Goal: Task Accomplishment & Management: Manage account settings

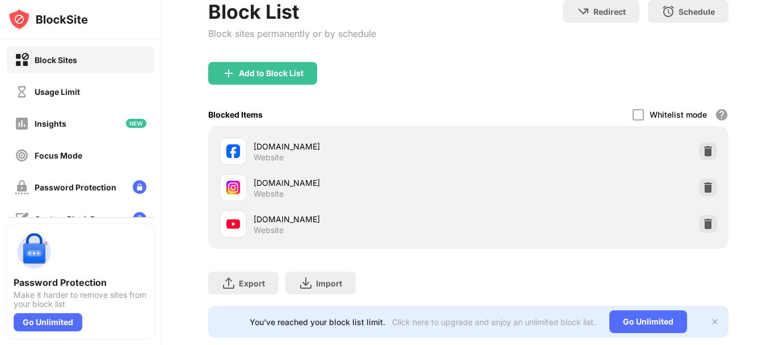
scroll to position [123, 0]
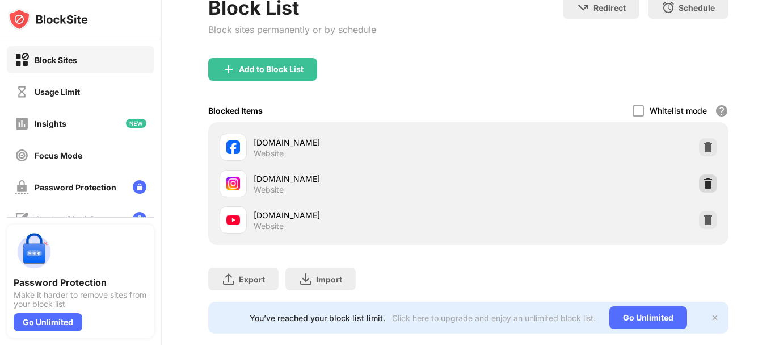
click at [705, 180] on img at bounding box center [708, 183] width 11 height 11
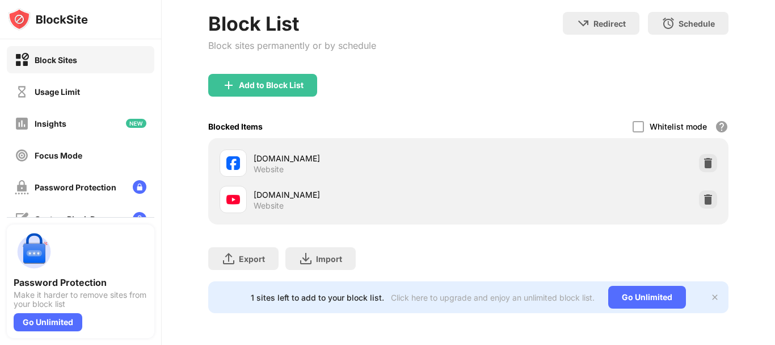
scroll to position [115, 0]
click at [703, 194] on img at bounding box center [708, 199] width 11 height 11
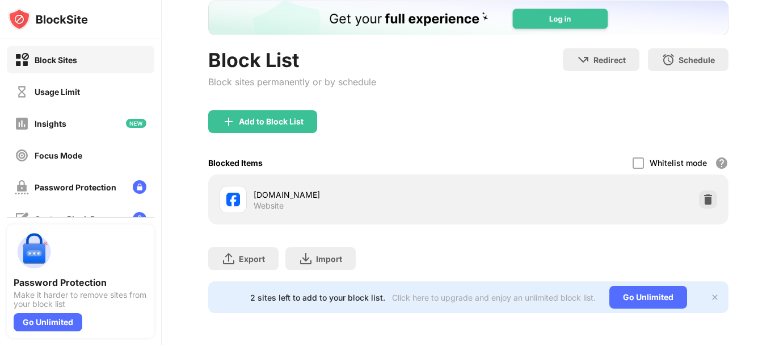
scroll to position [79, 0]
click at [276, 99] on div "Block List Block sites permanently or by schedule" at bounding box center [292, 79] width 168 height 62
click at [283, 117] on div "Add to Block List" at bounding box center [271, 121] width 65 height 9
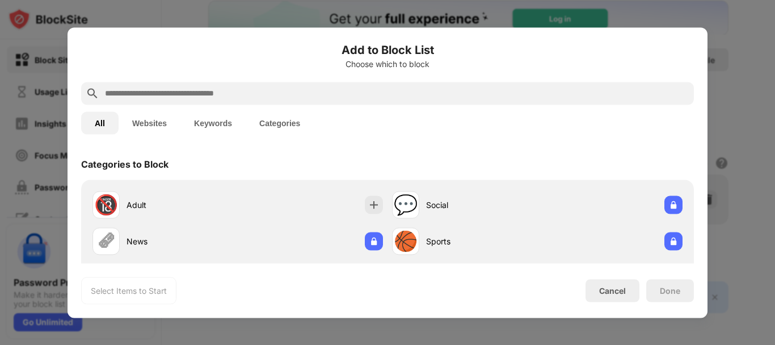
click at [301, 86] on input "text" at bounding box center [397, 93] width 586 height 14
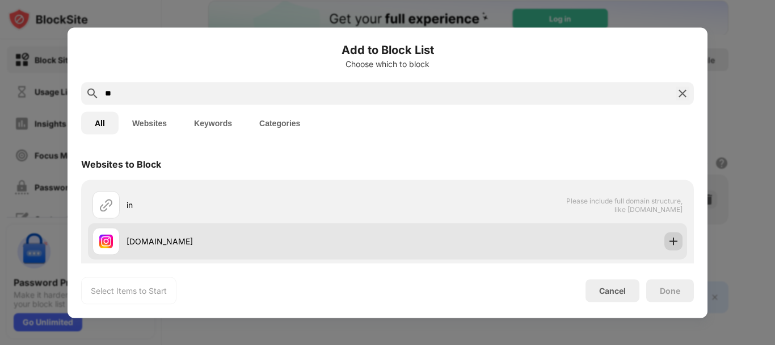
type input "**"
click at [668, 236] on img at bounding box center [673, 240] width 11 height 11
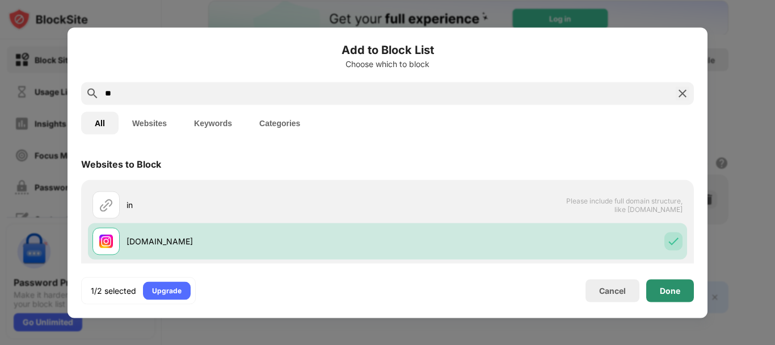
click at [678, 286] on div "Done" at bounding box center [670, 290] width 20 height 9
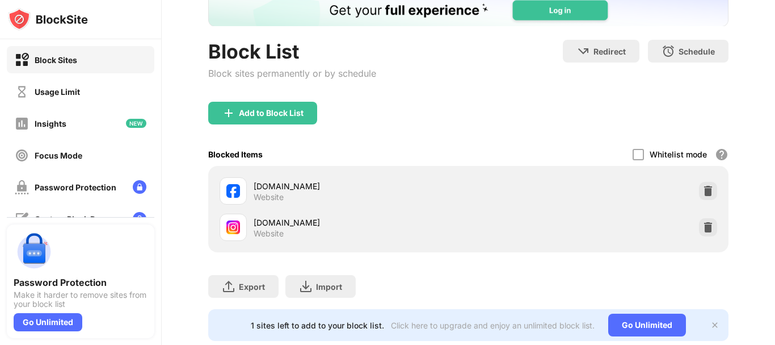
scroll to position [115, 0]
